Goal: Find specific page/section: Find specific page/section

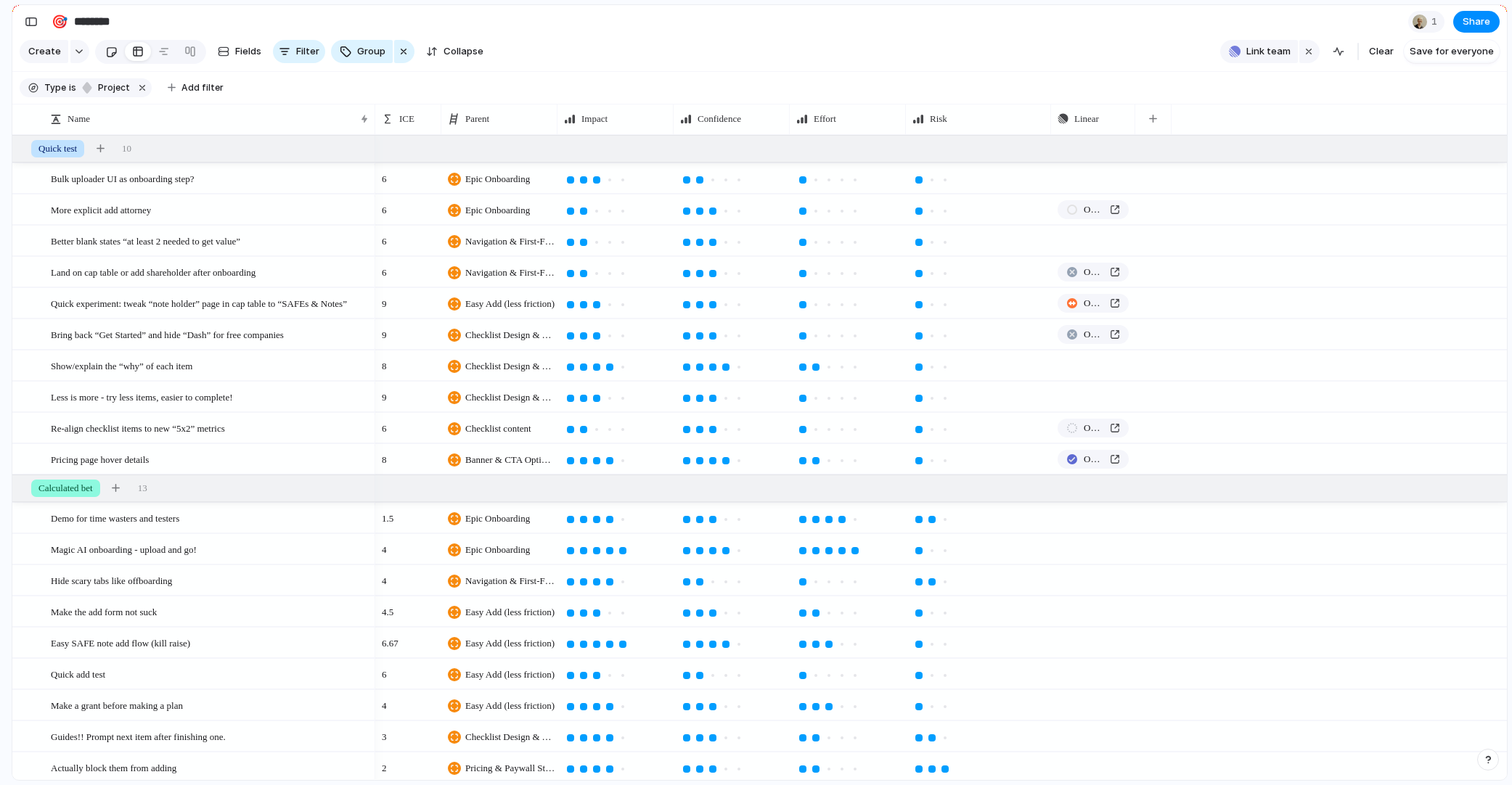
click at [109, 49] on div at bounding box center [112, 52] width 12 height 24
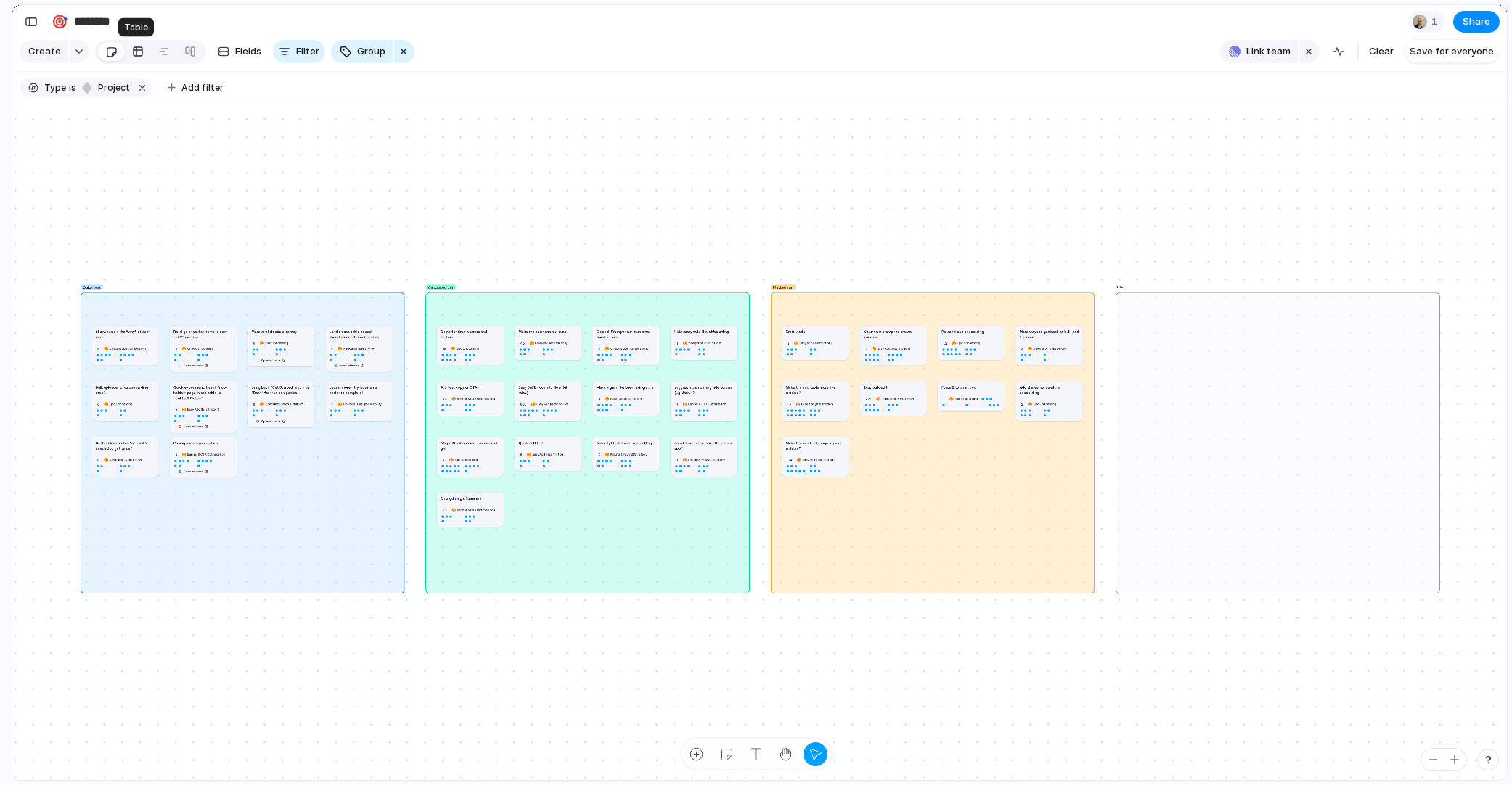
click at [139, 49] on div at bounding box center [137, 52] width 11 height 24
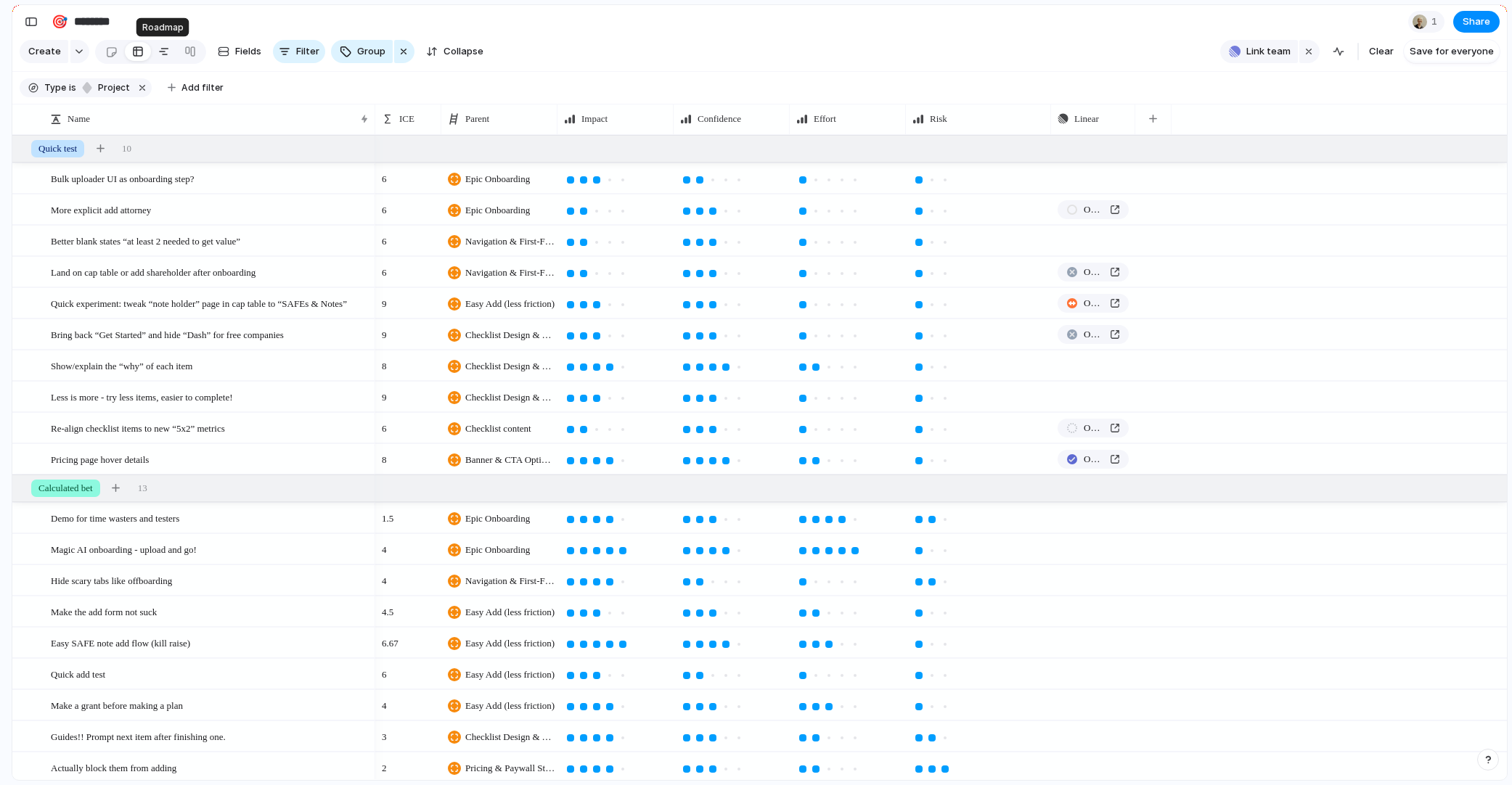
click at [154, 51] on link at bounding box center [164, 52] width 26 height 24
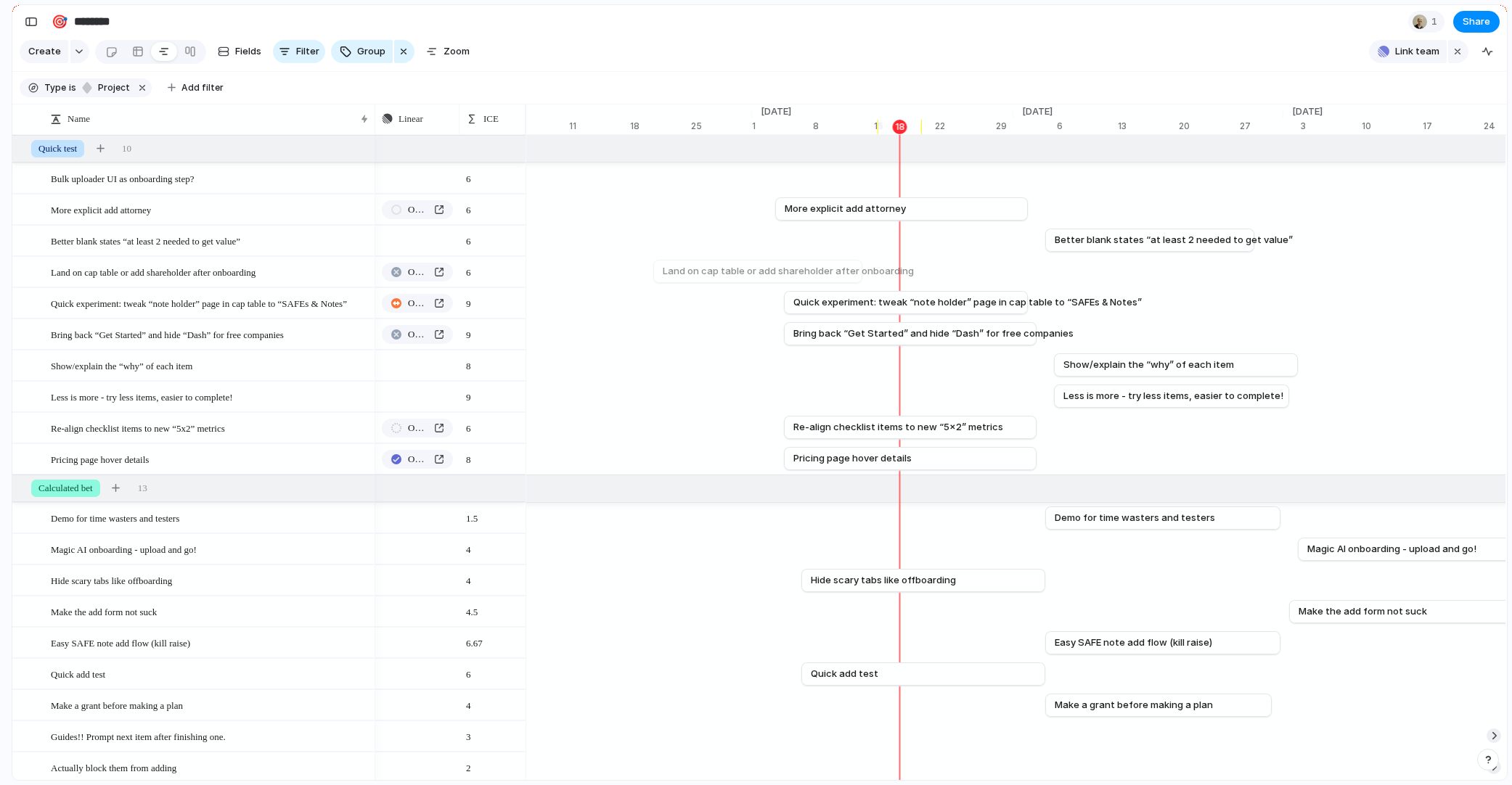
scroll to position [0, 9329]
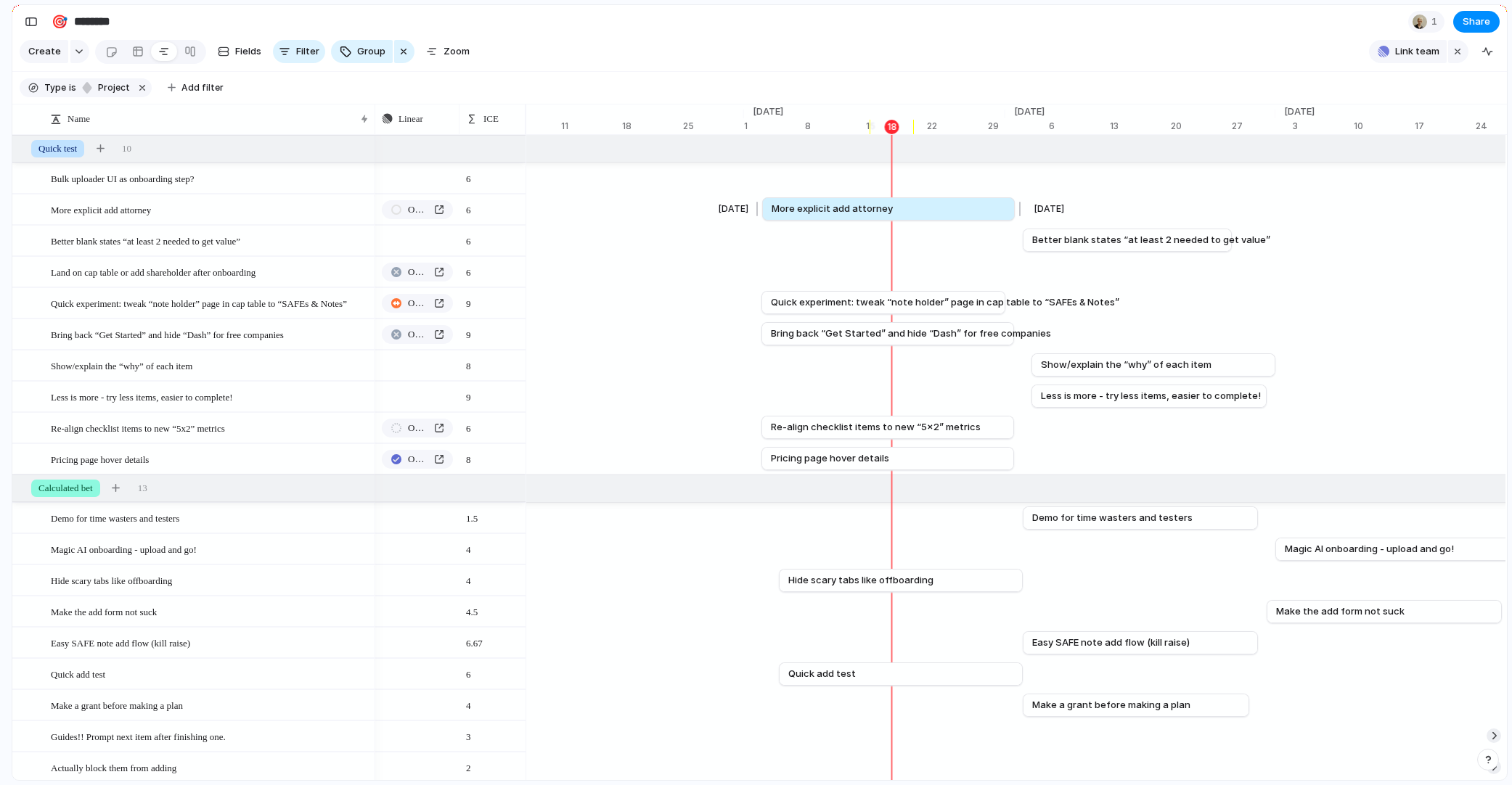
drag, startPoint x: 825, startPoint y: 201, endPoint x: 834, endPoint y: 202, distance: 9.1
click at [834, 202] on link "More explicit add attorney" at bounding box center [889, 209] width 234 height 22
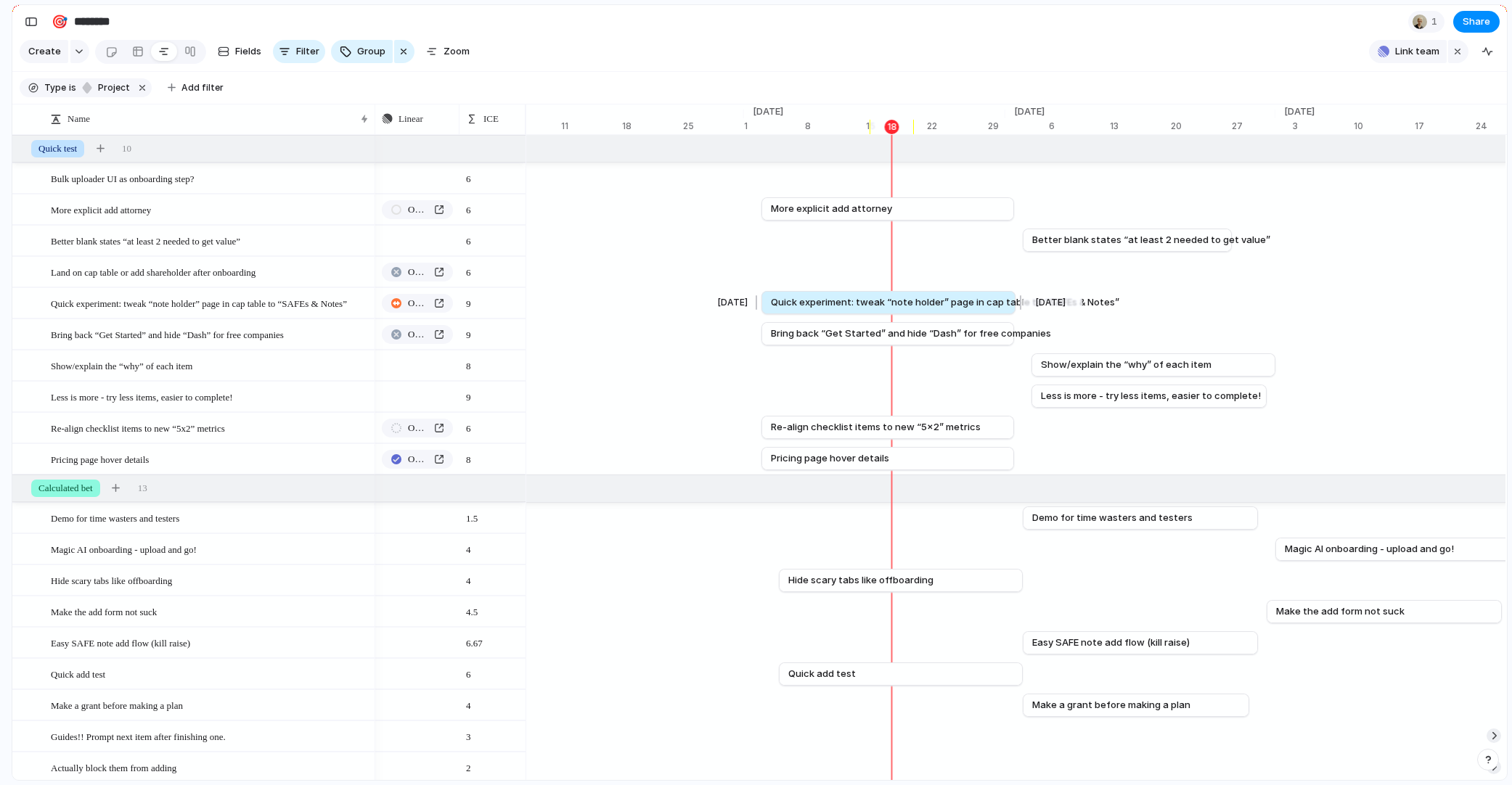
drag, startPoint x: 1009, startPoint y: 303, endPoint x: 1018, endPoint y: 303, distance: 9.0
click at [1018, 303] on div at bounding box center [1018, 302] width 17 height 24
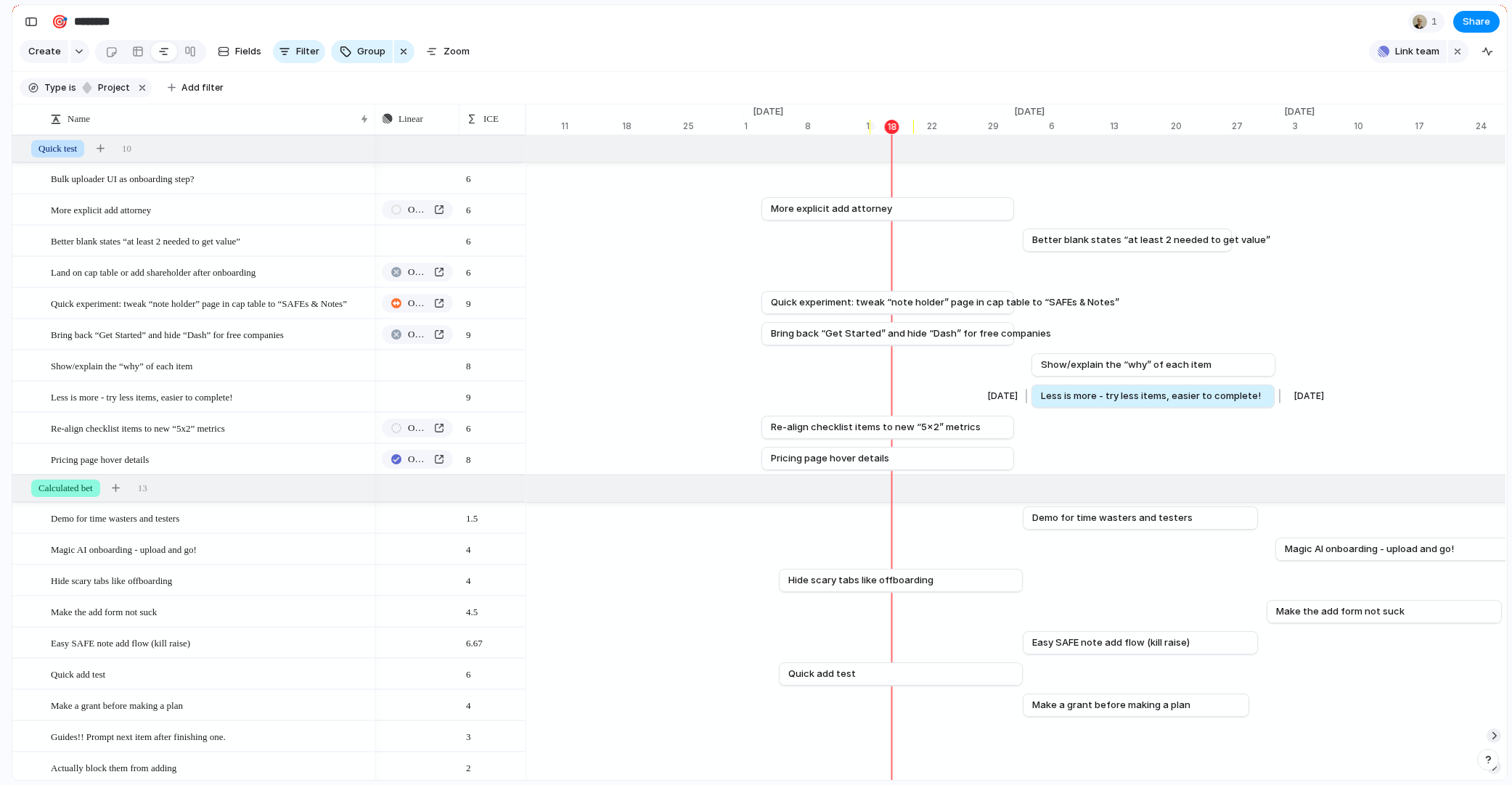
drag, startPoint x: 1270, startPoint y: 402, endPoint x: 1277, endPoint y: 402, distance: 7.0
click at [1277, 402] on div at bounding box center [1277, 396] width 17 height 24
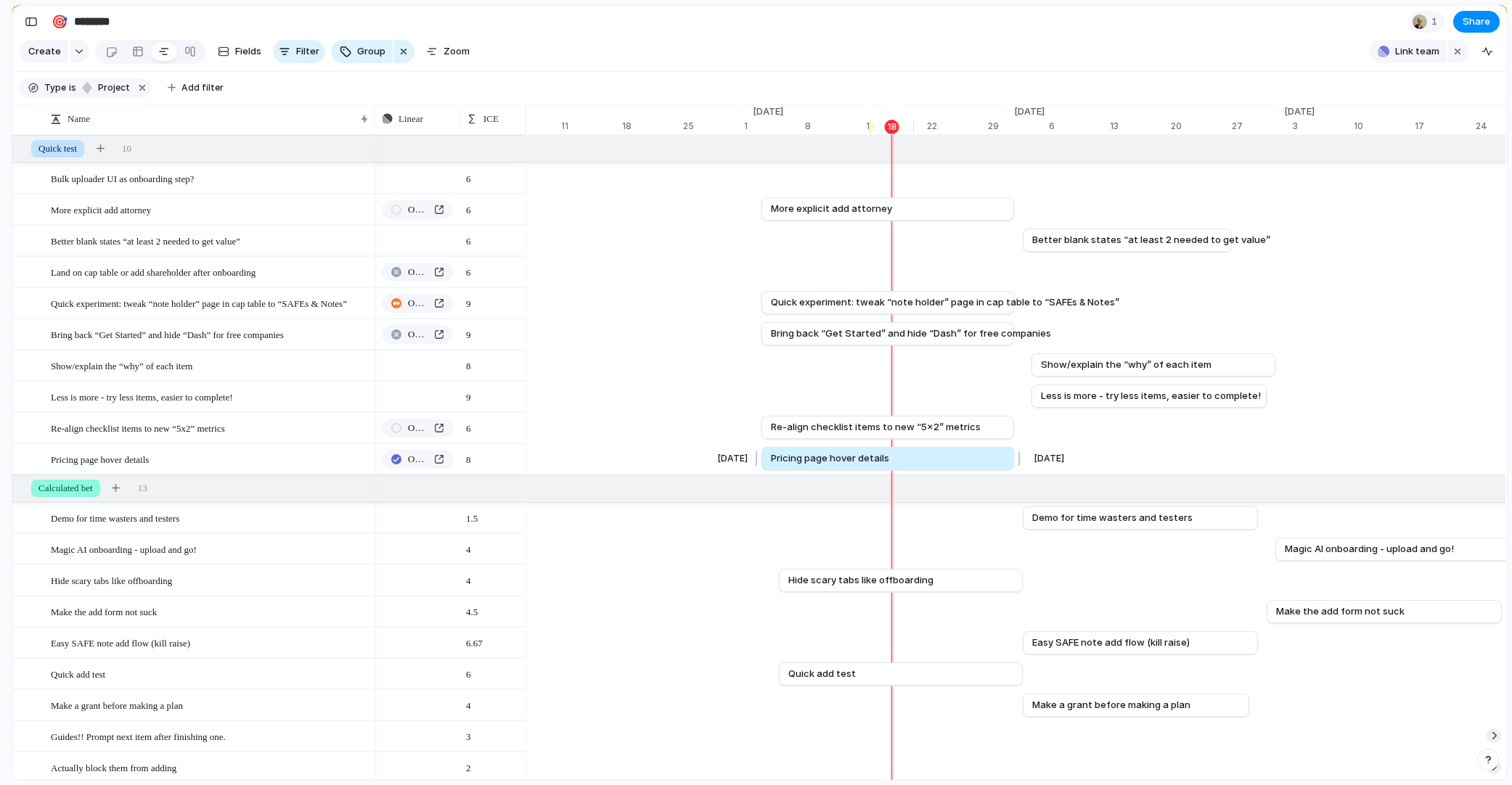
click at [838, 451] on link "Pricing page hover details" at bounding box center [888, 459] width 234 height 22
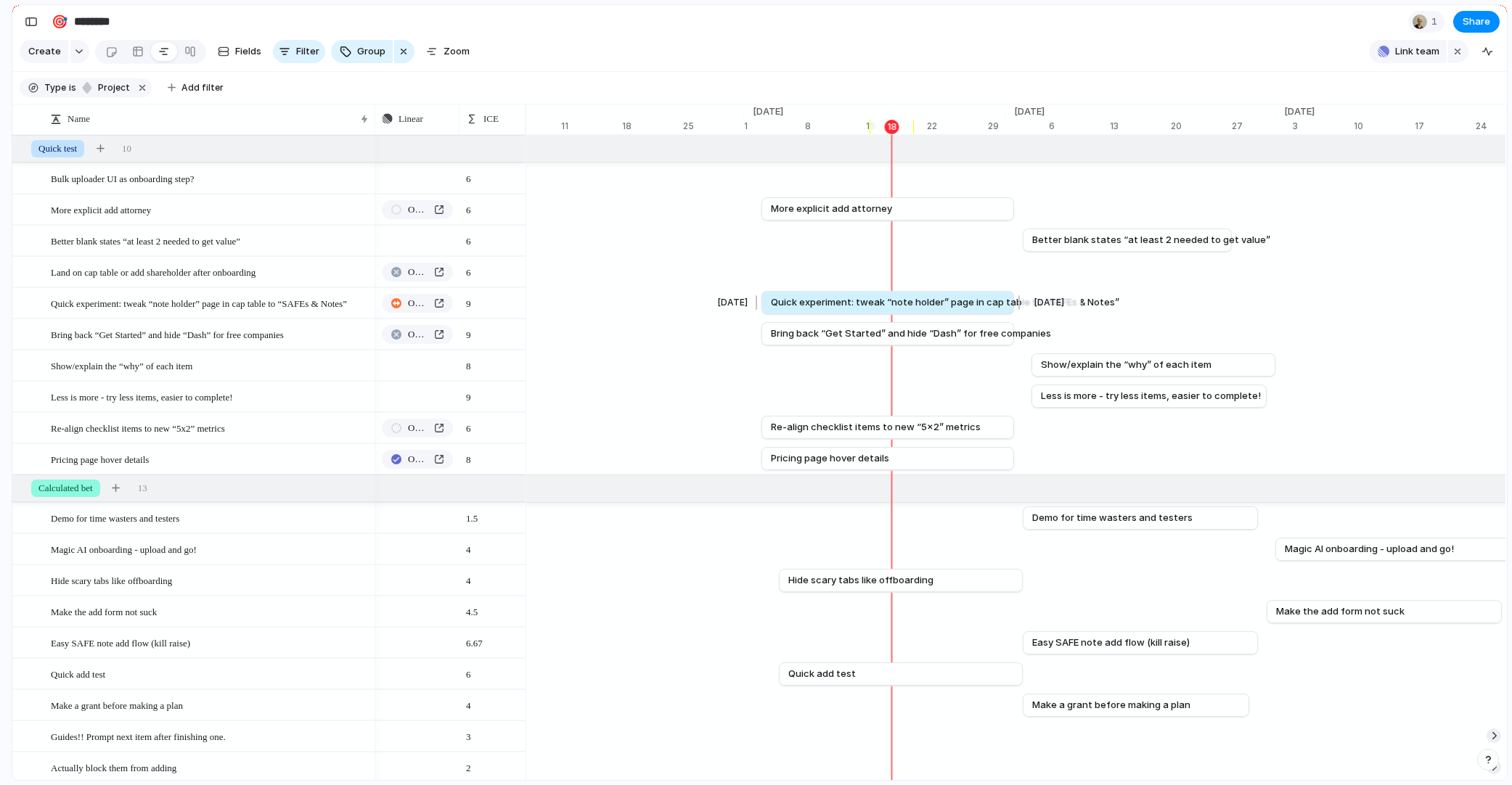
click at [833, 308] on span "Quick experiment: tweak “note holder” page in cap table to “SAFEs & Notes”" at bounding box center [945, 302] width 349 height 14
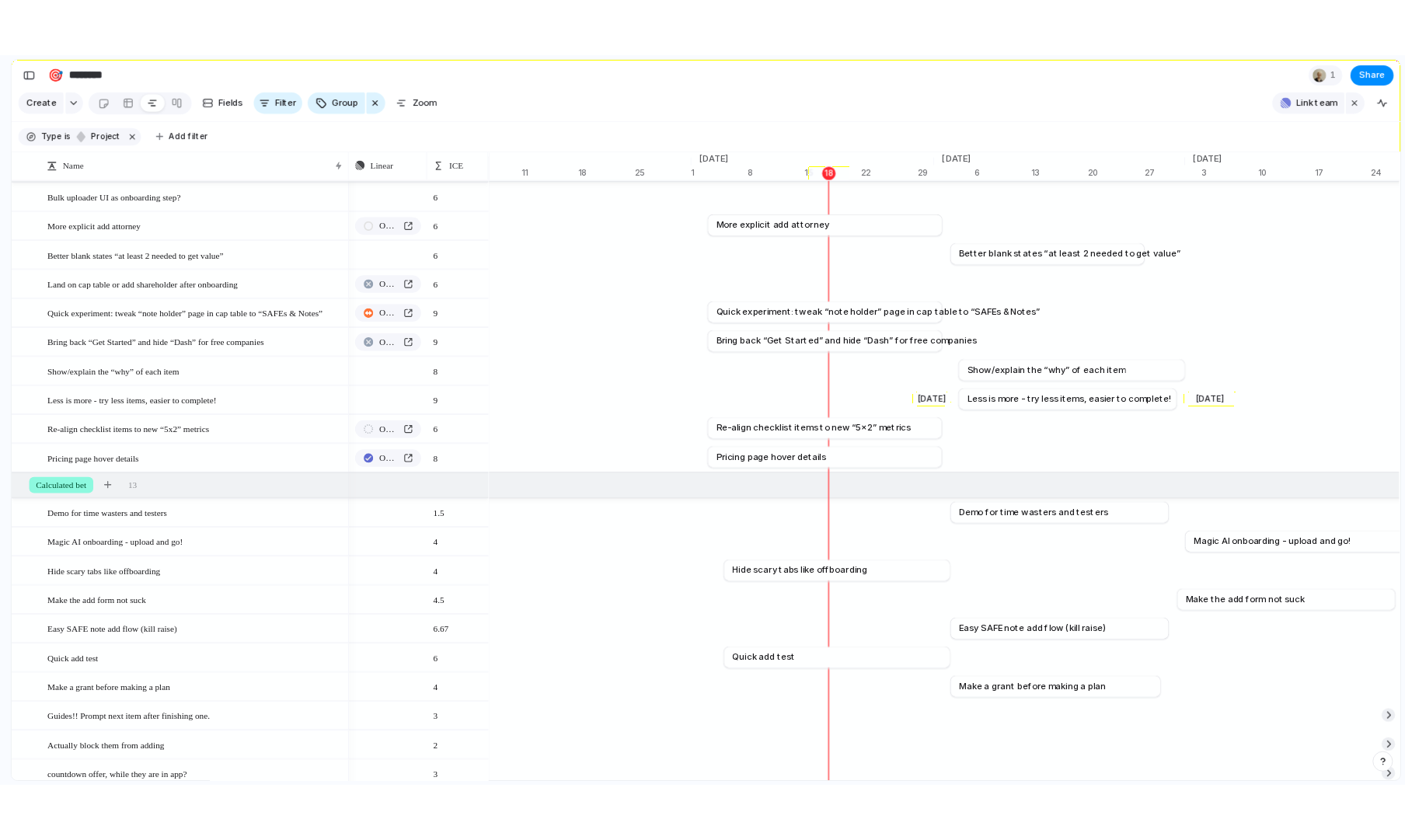
scroll to position [0, 0]
